Goal: Task Accomplishment & Management: Use online tool/utility

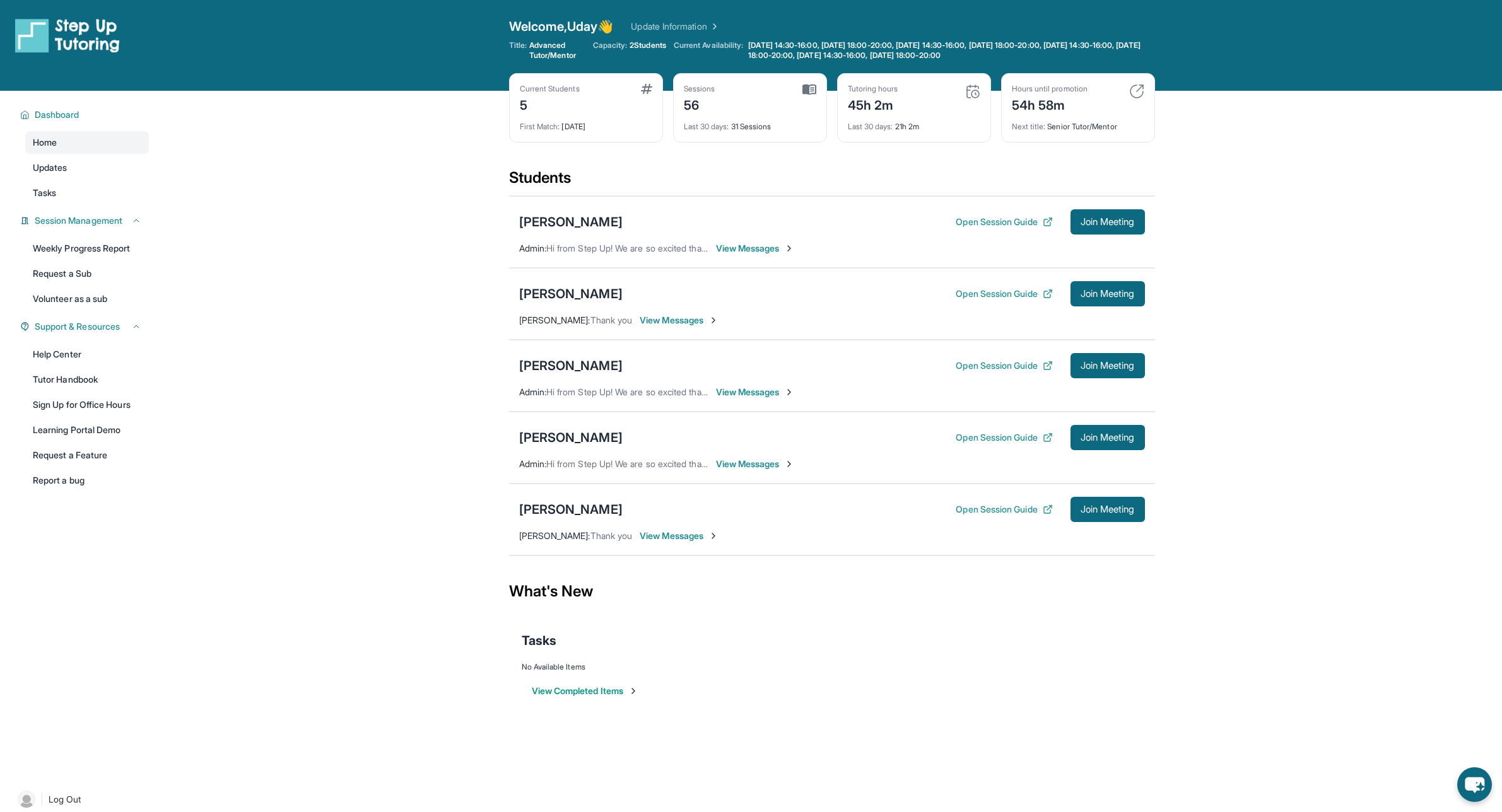
scroll to position [90, 0]
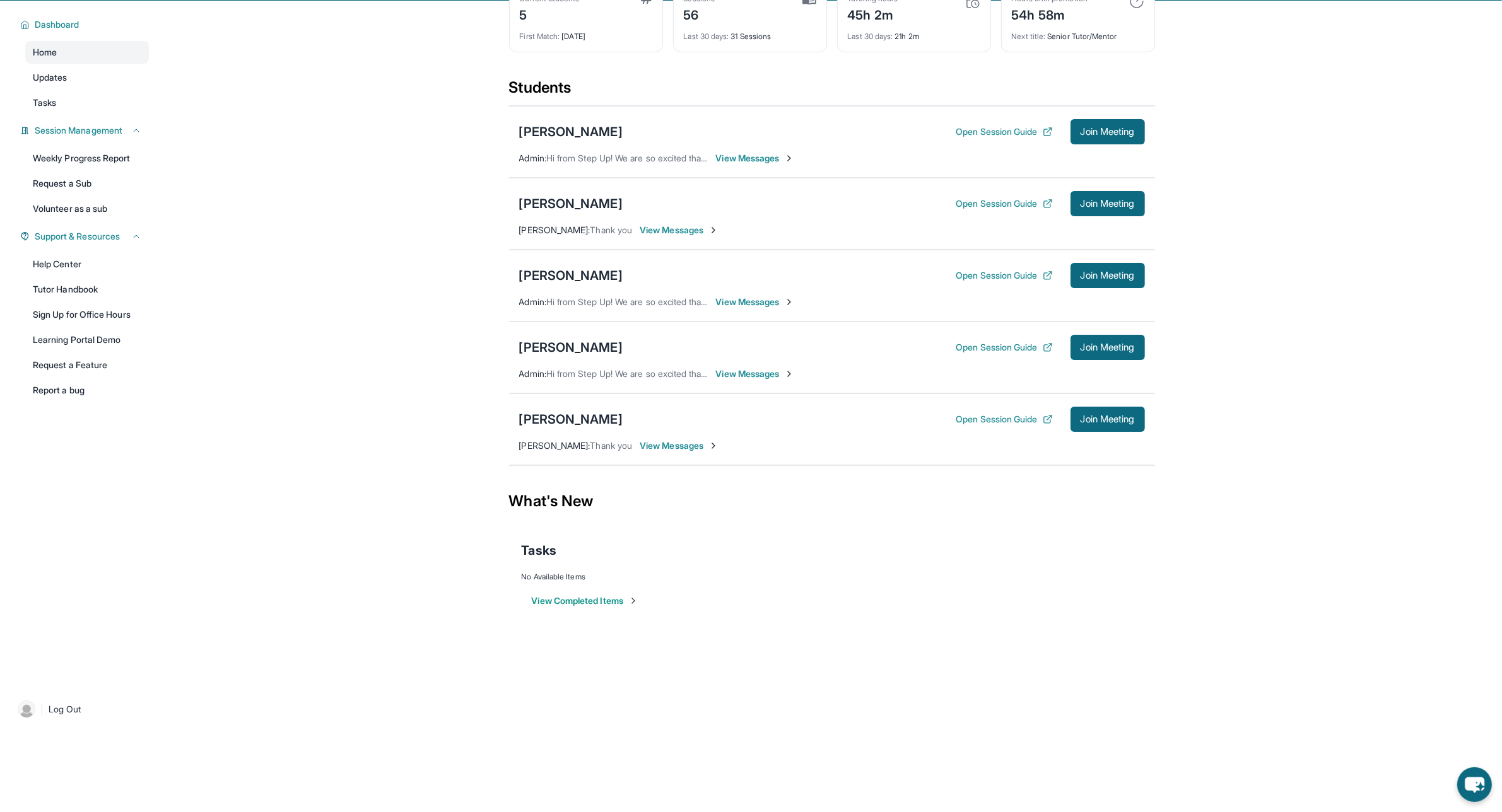
click at [748, 165] on div "Arjun Basutkar Open Session Guide Join Meeting Admin : Hi from Step Up! We are …" at bounding box center [831, 142] width 645 height 72
click at [753, 156] on span "View Messages" at bounding box center [755, 158] width 79 height 13
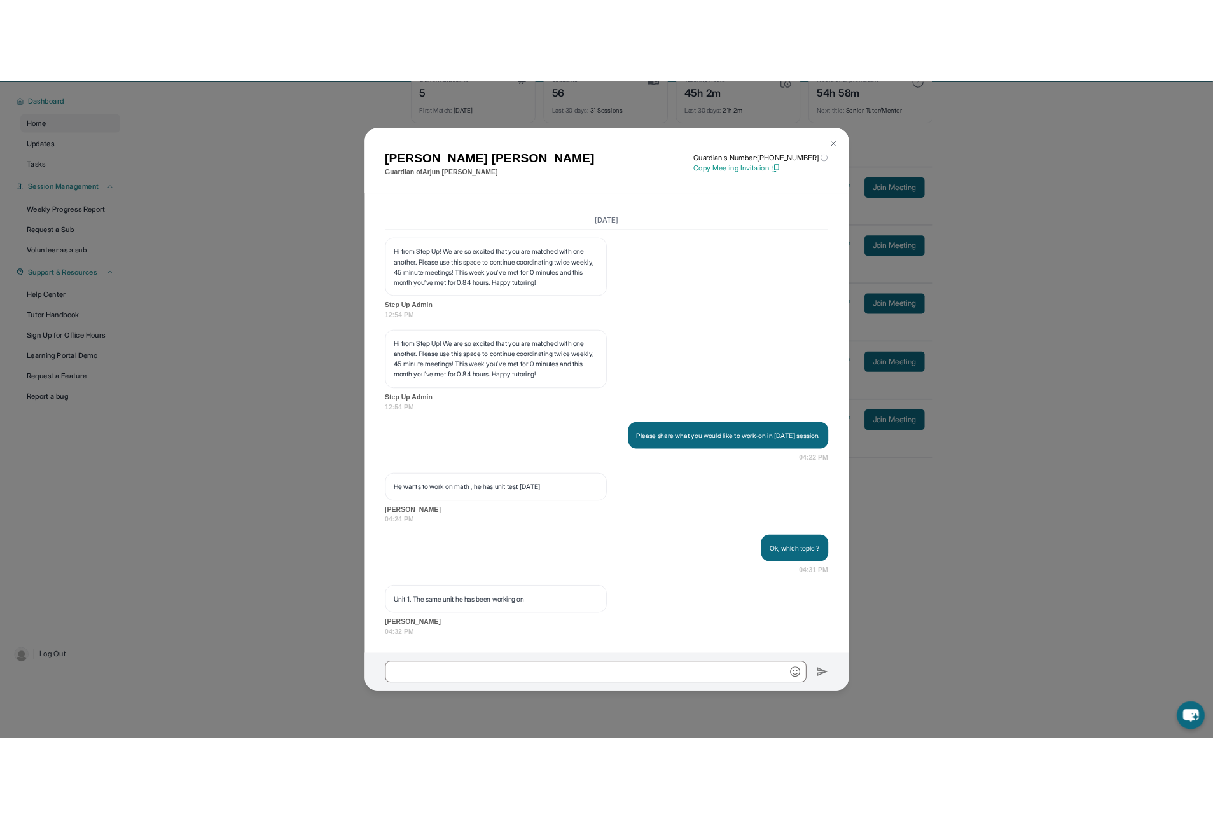
scroll to position [22973, 0]
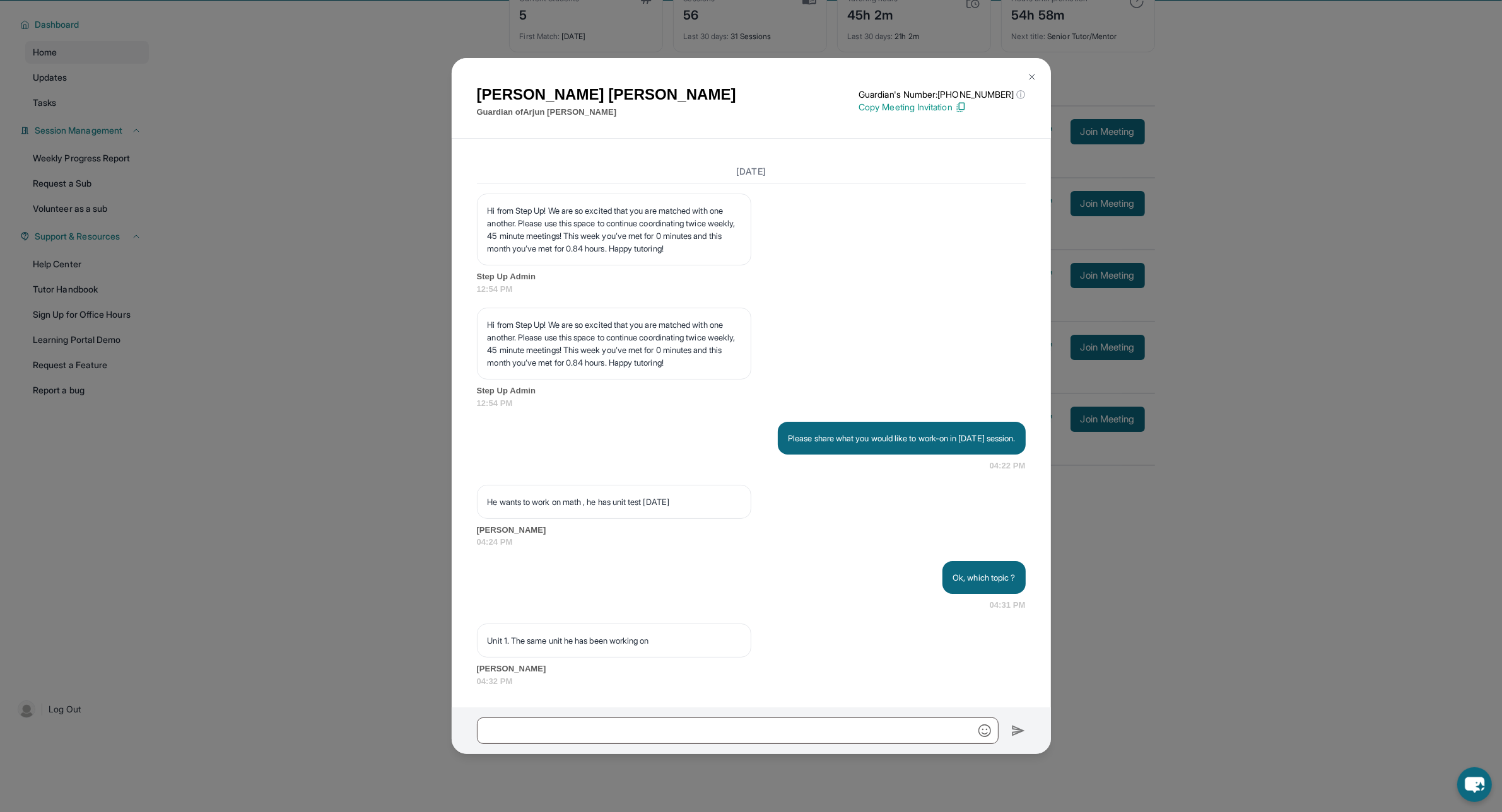
click at [1035, 73] on img at bounding box center [1032, 77] width 10 height 10
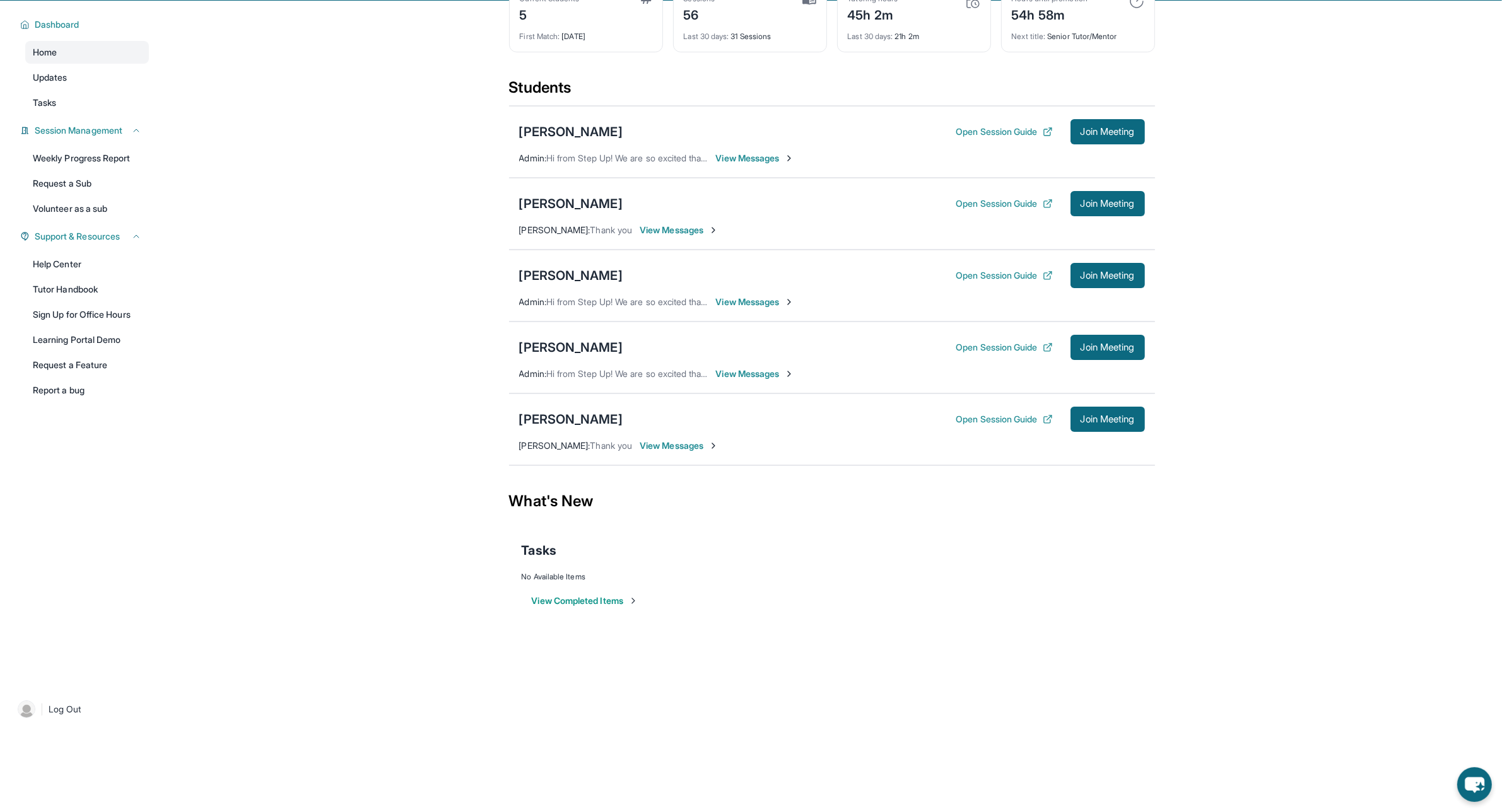
drag, startPoint x: 1512, startPoint y: 0, endPoint x: 1042, endPoint y: 499, distance: 685.5
click at [1042, 499] on div "What's New" at bounding box center [831, 502] width 645 height 56
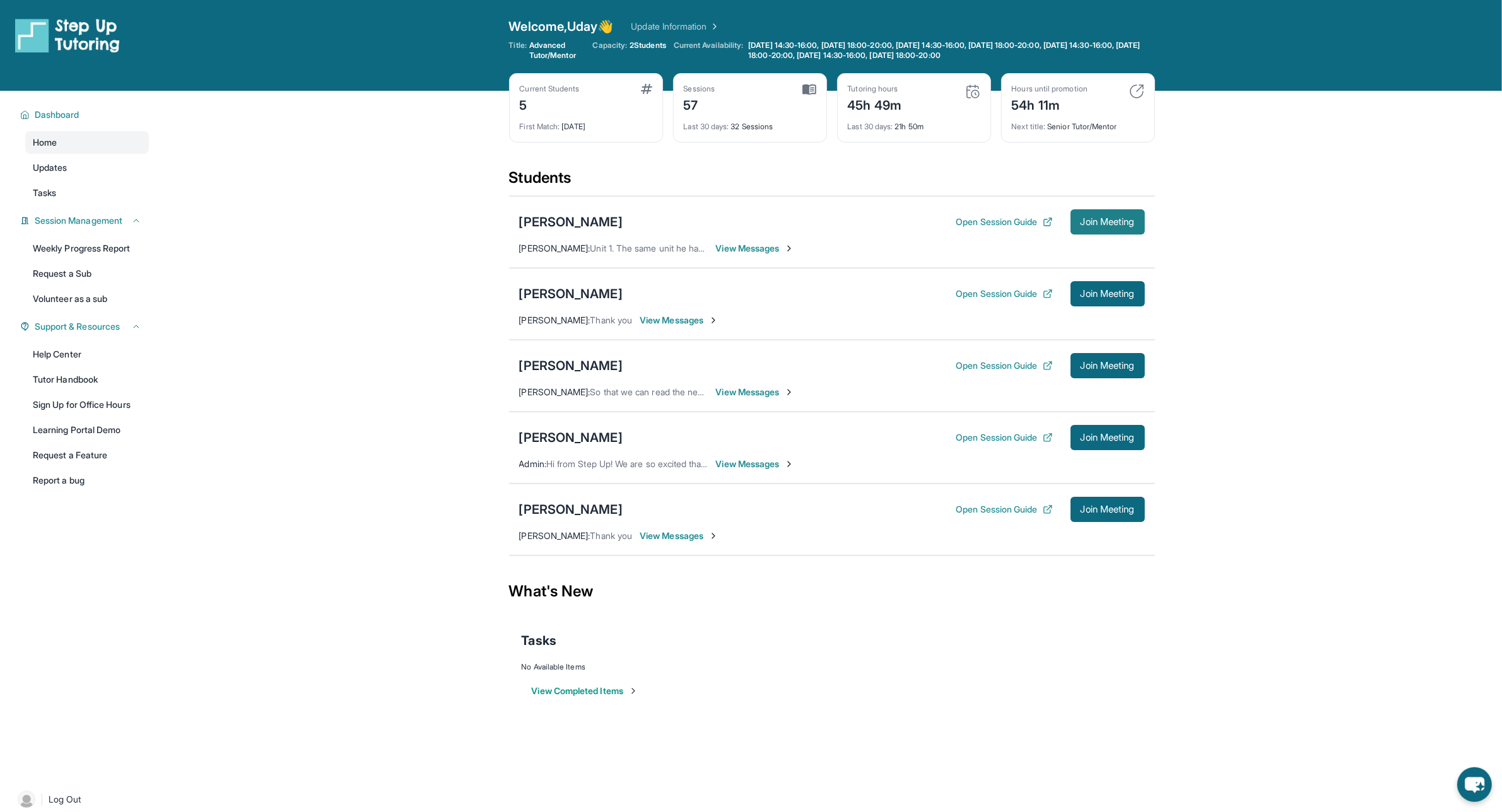
click at [1111, 223] on span "Join Meeting" at bounding box center [1107, 222] width 55 height 8
click at [736, 251] on span "View Messages" at bounding box center [755, 248] width 79 height 13
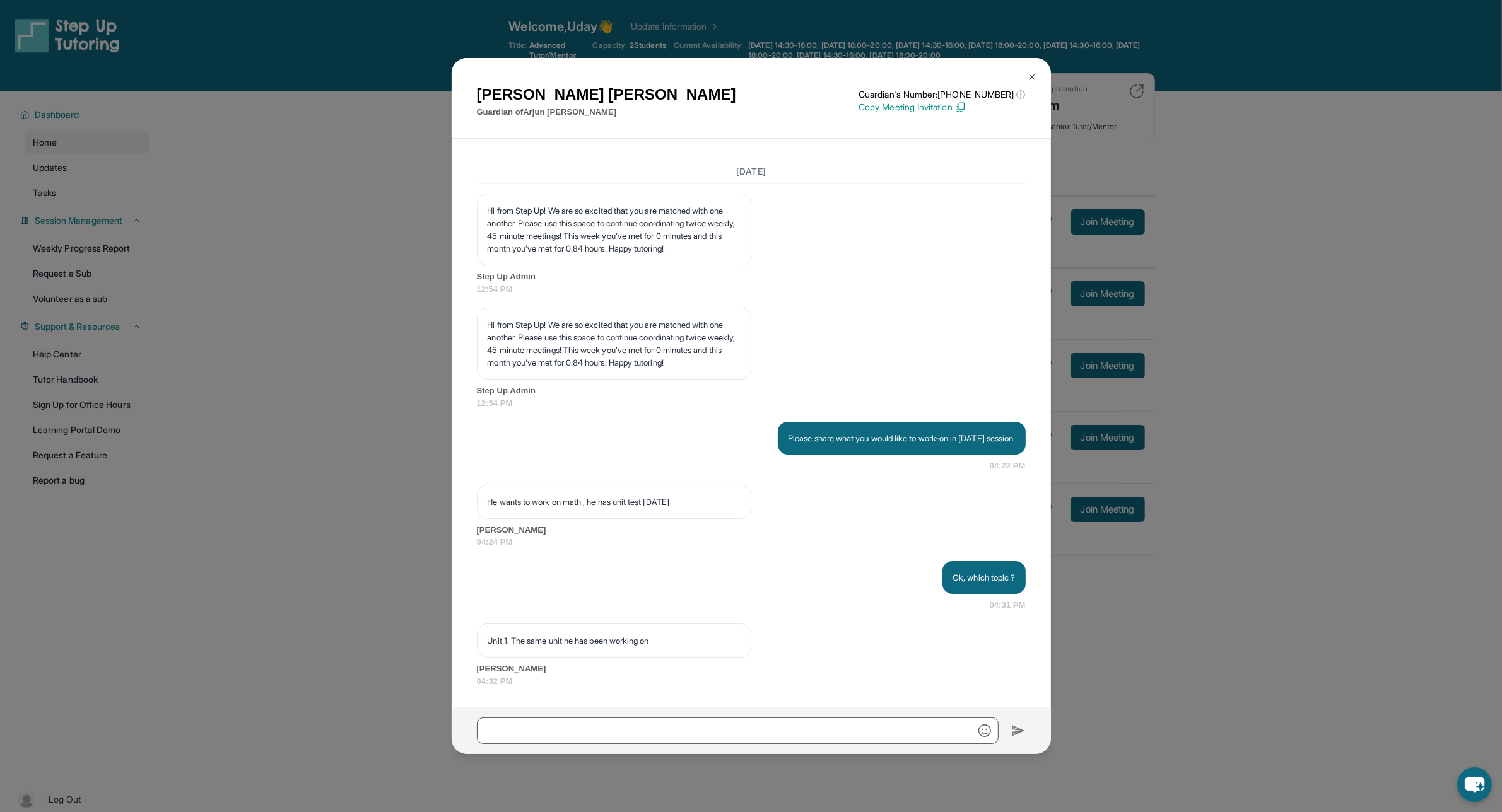
scroll to position [22777, 0]
click at [550, 713] on div at bounding box center [751, 731] width 599 height 47
click at [547, 746] on div at bounding box center [751, 731] width 599 height 47
click at [550, 739] on input "text" at bounding box center [738, 731] width 521 height 27
type input "**********"
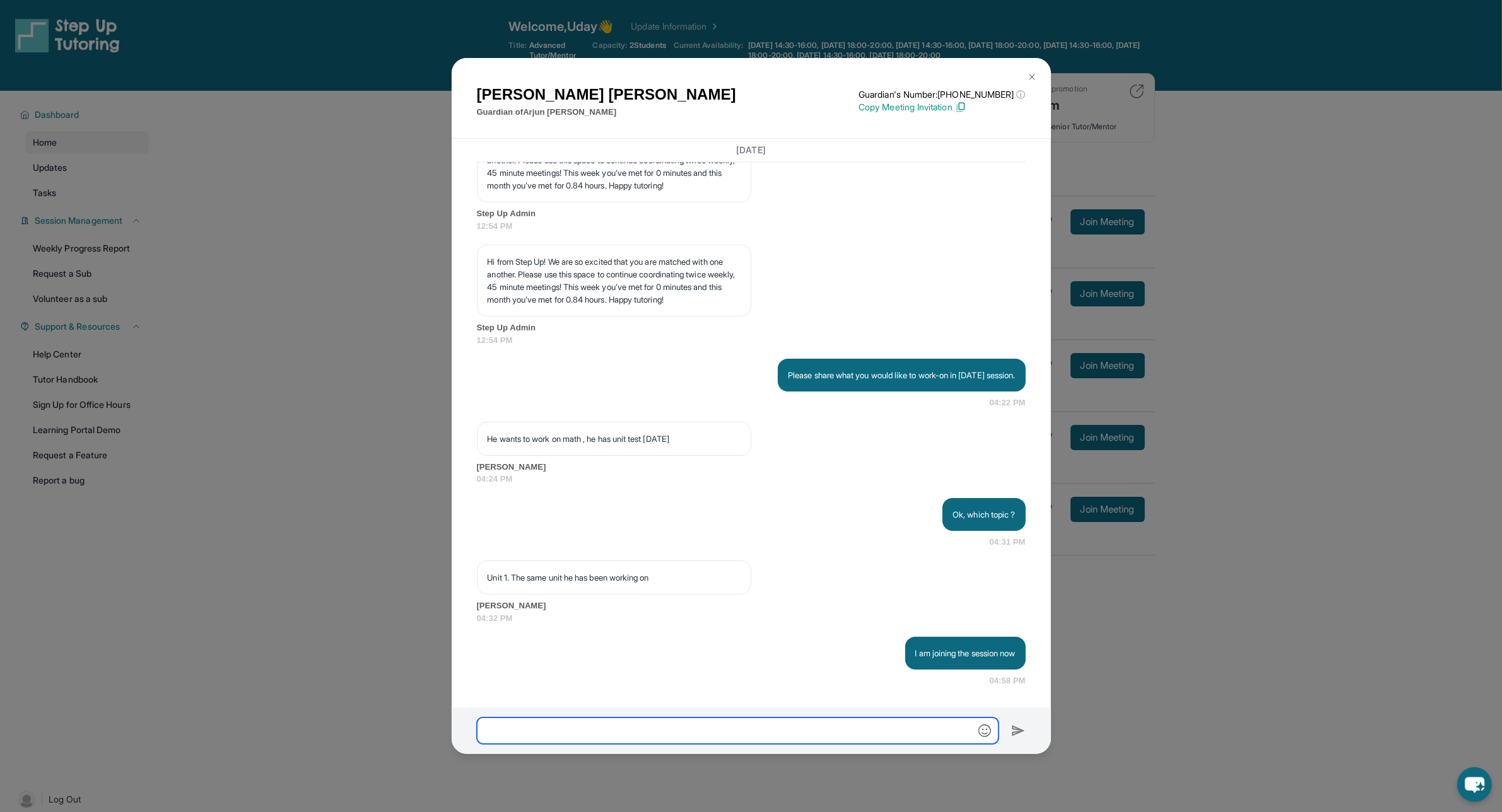
scroll to position [22840, 0]
